Goal: Check status: Check status

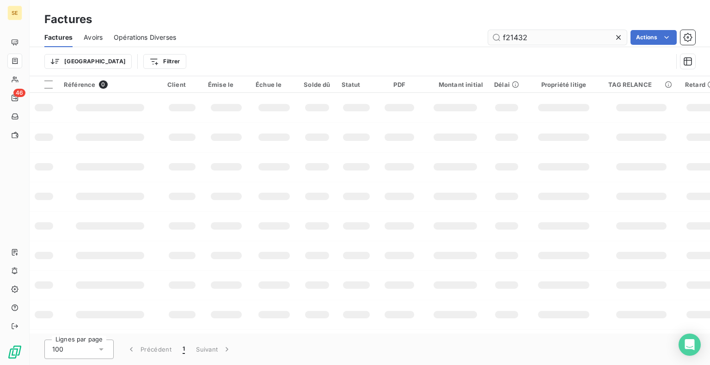
click at [549, 37] on input "f21432" at bounding box center [557, 37] width 139 height 15
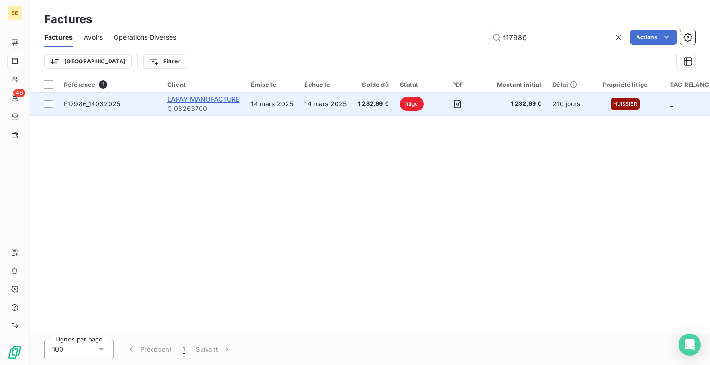
type input "f17986"
click at [185, 103] on span "LAFAY MANUFACTURE" at bounding box center [203, 99] width 73 height 8
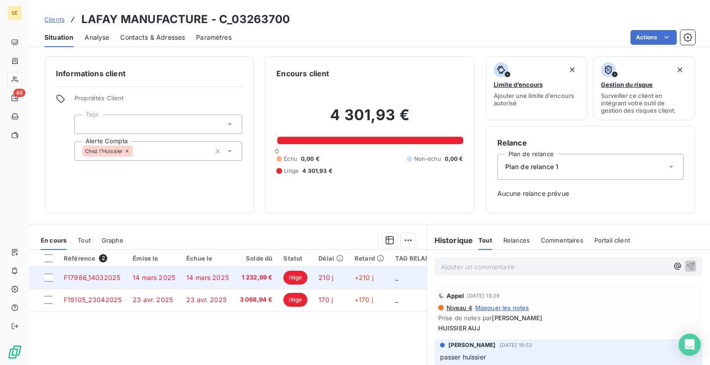
click at [107, 275] on span "F17986_14032025" at bounding box center [92, 278] width 56 height 8
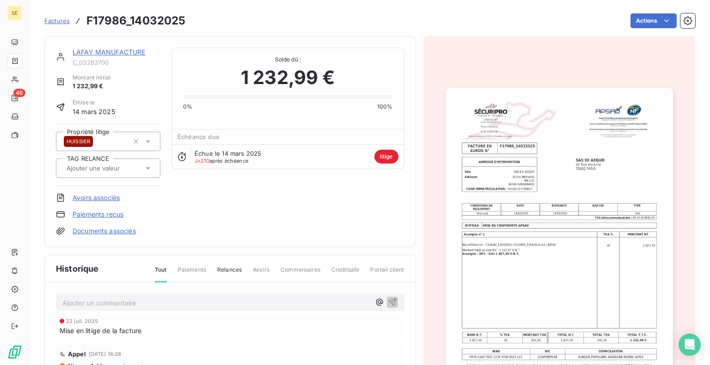
click at [99, 49] on link "LAFAY MANUFACTURE" at bounding box center [109, 52] width 73 height 8
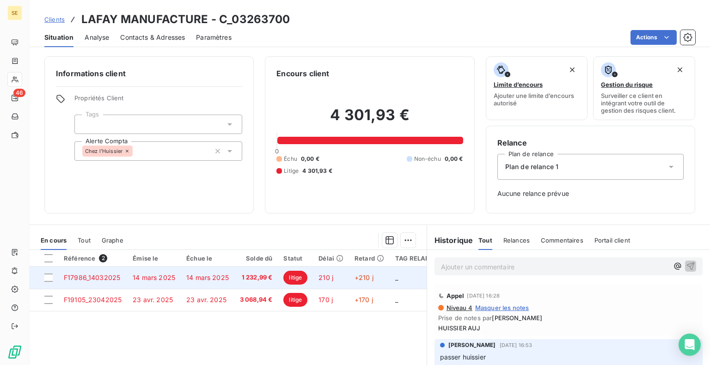
click at [198, 281] on span "14 mars 2025" at bounding box center [207, 278] width 43 height 8
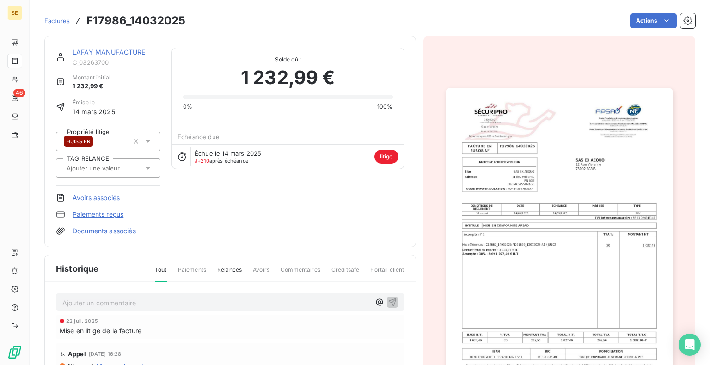
click at [150, 141] on icon at bounding box center [147, 141] width 9 height 9
click at [446, 28] on div "Factures F17986_14032025 Actions" at bounding box center [369, 20] width 651 height 19
click at [119, 51] on link "LAFAY MANUFACTURE" at bounding box center [109, 52] width 73 height 8
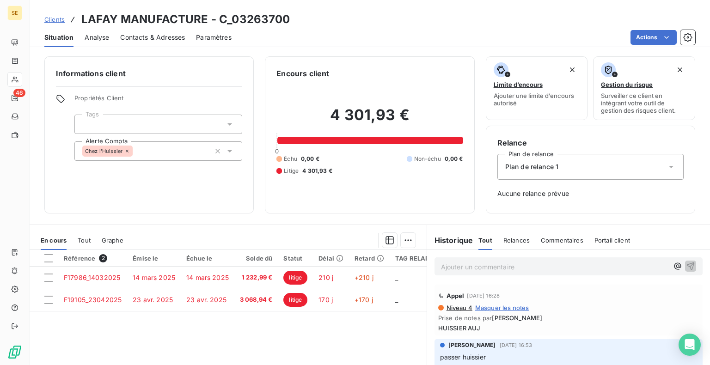
click at [231, 148] on icon at bounding box center [229, 151] width 9 height 9
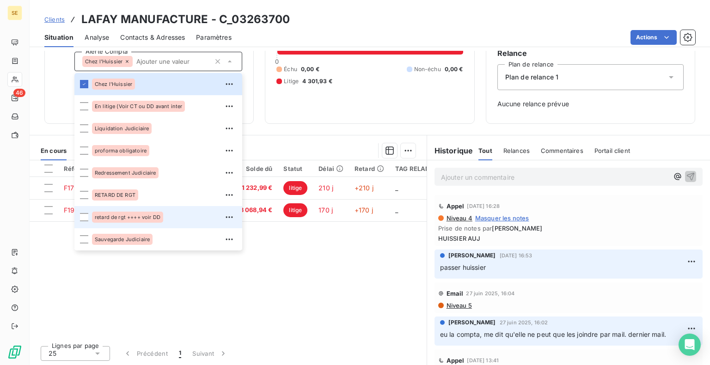
scroll to position [44, 0]
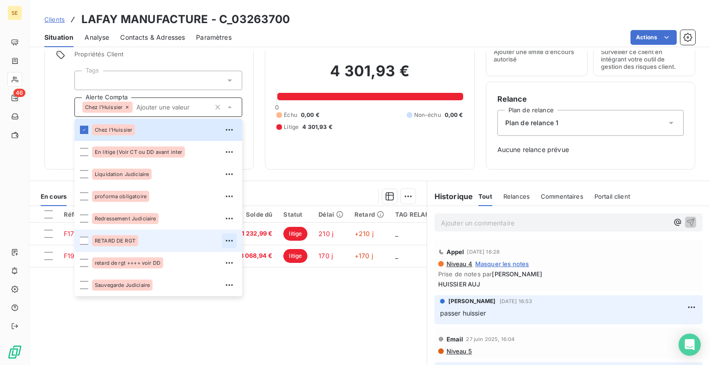
click at [226, 238] on icon "button" at bounding box center [229, 240] width 9 height 9
click at [161, 327] on div "Référence 2 Émise le Échue le Solde dû Statut Délai Retard TAG RELANCE F17986_1…" at bounding box center [228, 295] width 397 height 178
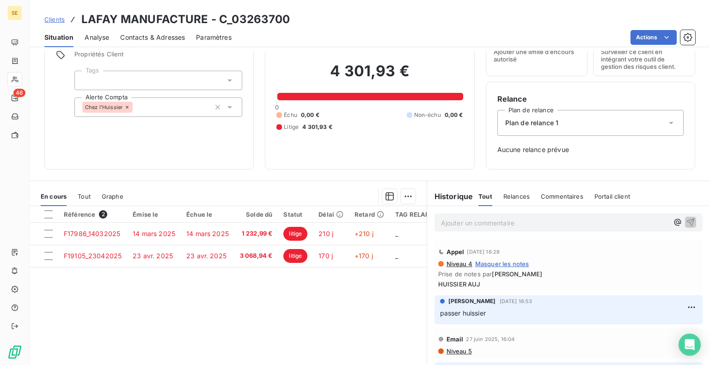
click at [56, 19] on span "Clients" at bounding box center [54, 19] width 20 height 7
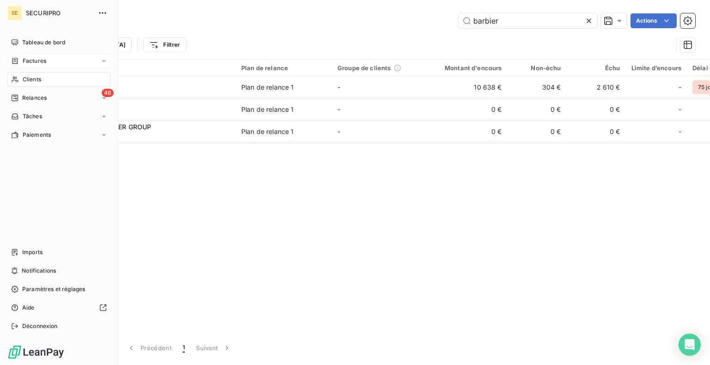
click at [31, 62] on span "Factures" at bounding box center [35, 61] width 24 height 8
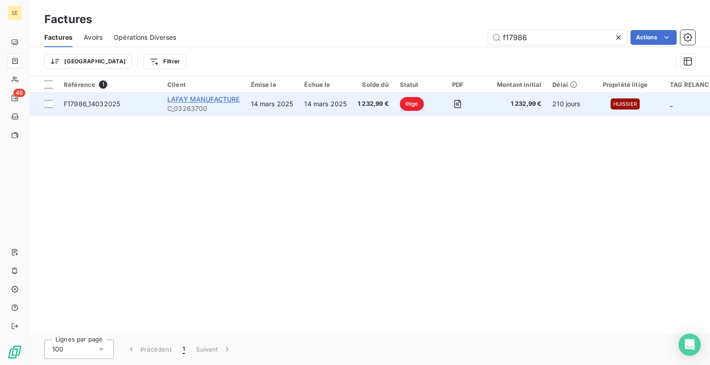
click at [181, 99] on span "LAFAY MANUFACTURE" at bounding box center [203, 99] width 73 height 8
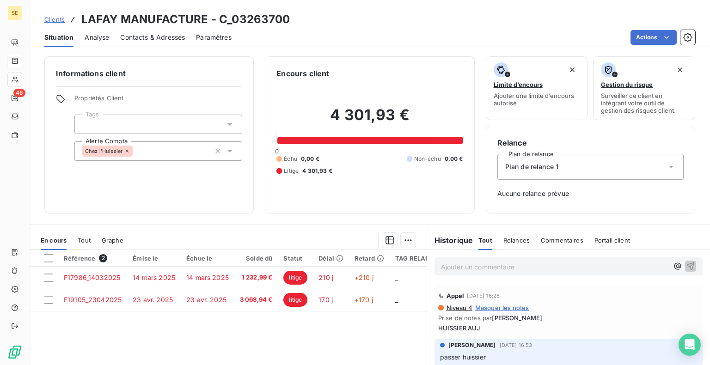
click at [233, 150] on div "Chez l'Huissier" at bounding box center [158, 151] width 168 height 19
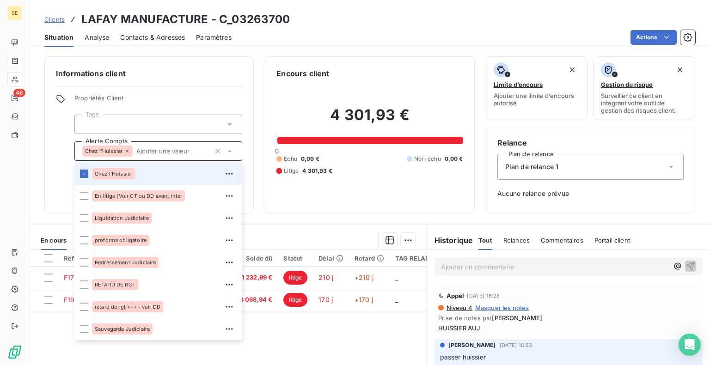
click at [305, 43] on div "Actions" at bounding box center [469, 37] width 453 height 15
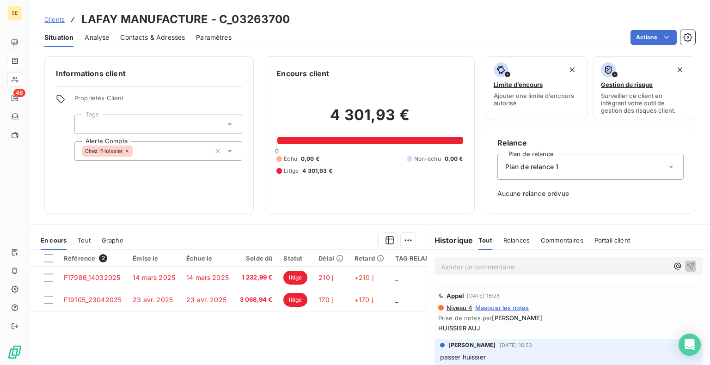
click at [228, 151] on icon at bounding box center [230, 151] width 5 height 2
click at [351, 22] on div "Clients LAFAY MANUFACTURE - C_03263700" at bounding box center [370, 19] width 681 height 17
